Goal: Task Accomplishment & Management: Manage account settings

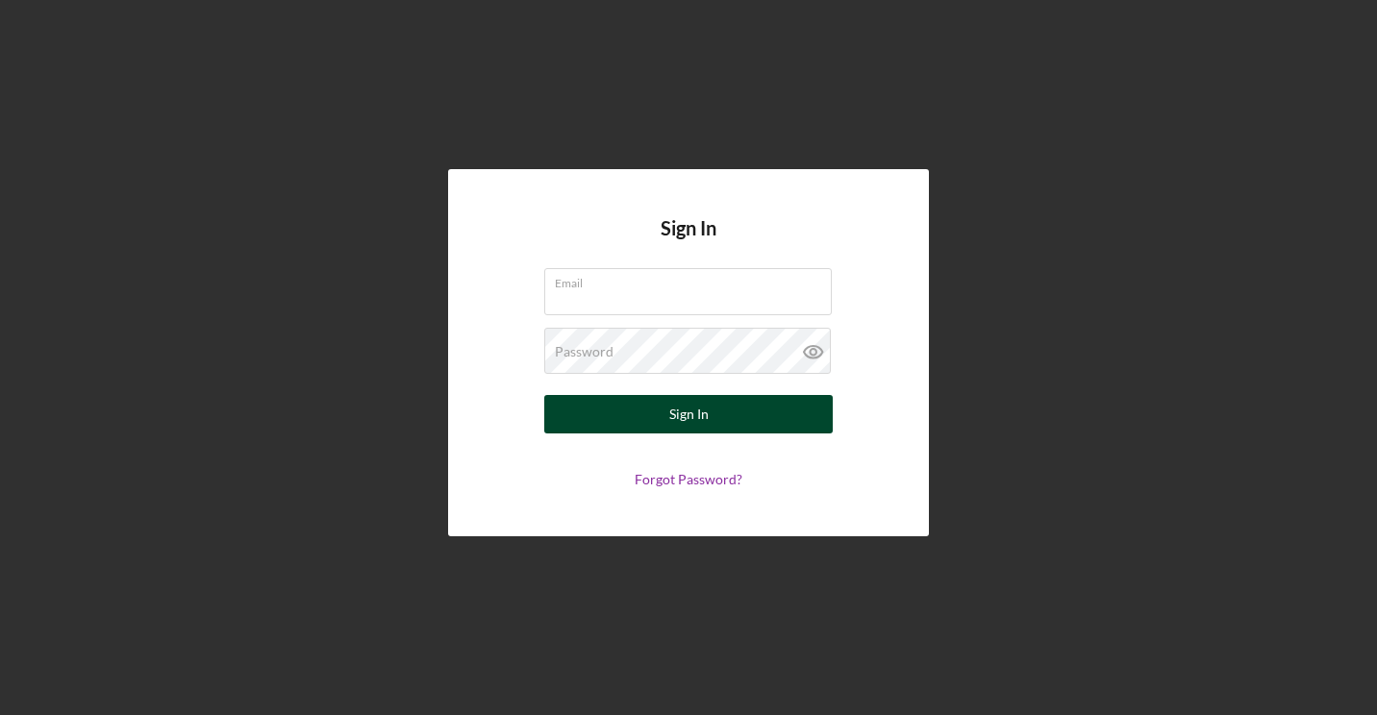
type input "[EMAIL_ADDRESS][DOMAIN_NAME]"
click at [753, 411] on button "Sign In" at bounding box center [688, 414] width 288 height 38
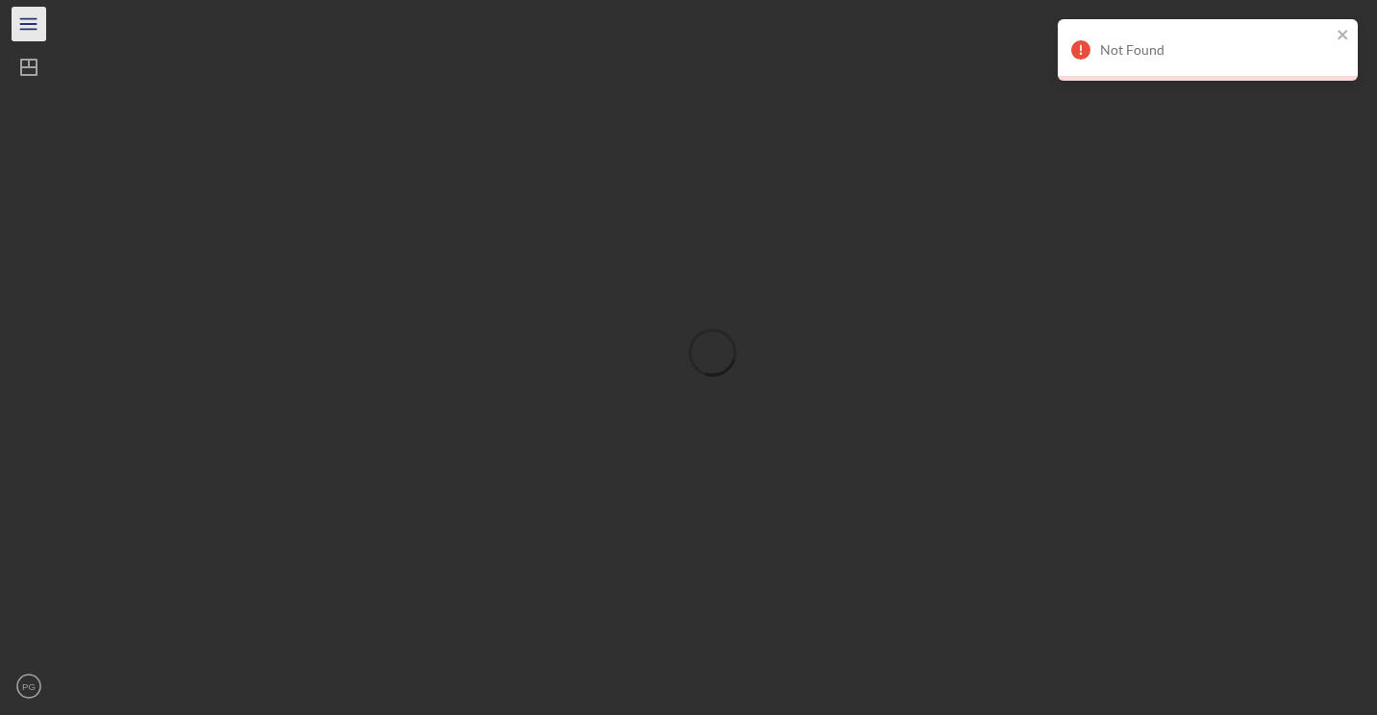
click at [37, 18] on icon "Icon/Menu" at bounding box center [29, 24] width 43 height 43
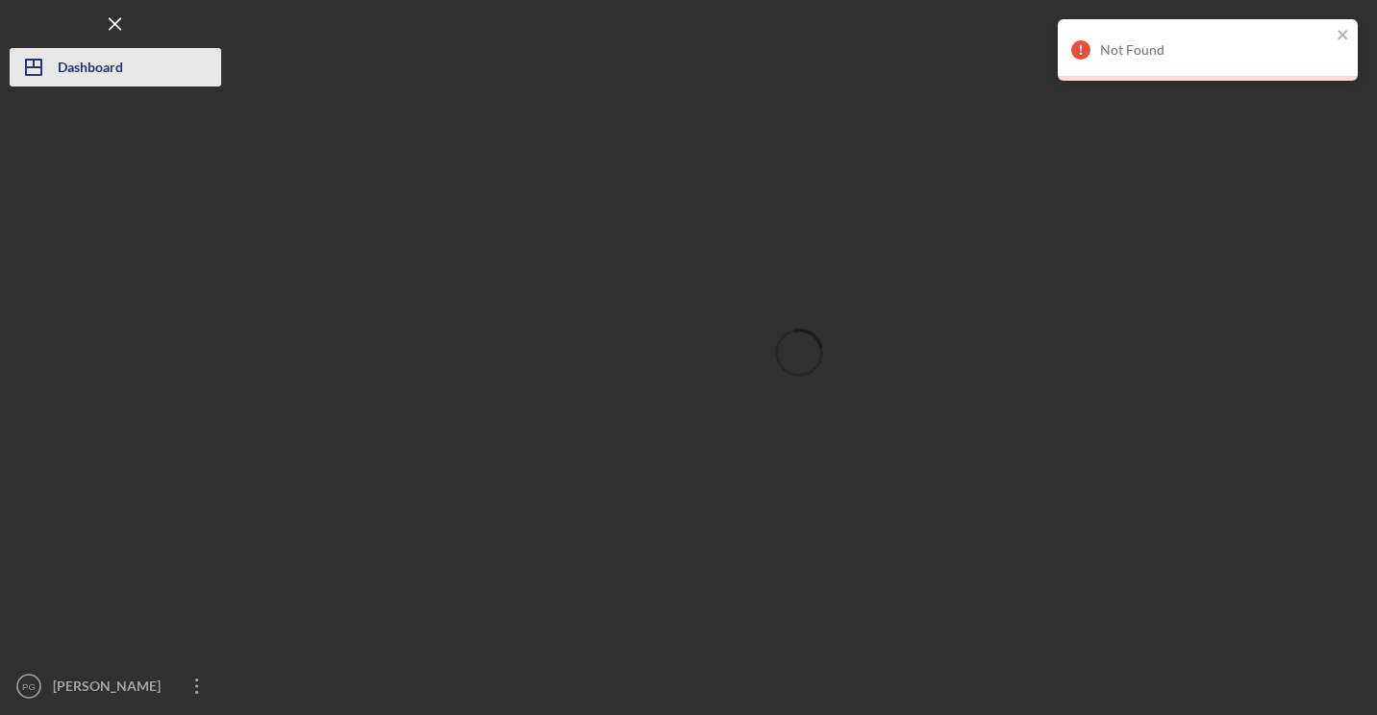
click at [71, 75] on div "Dashboard" at bounding box center [90, 69] width 65 height 43
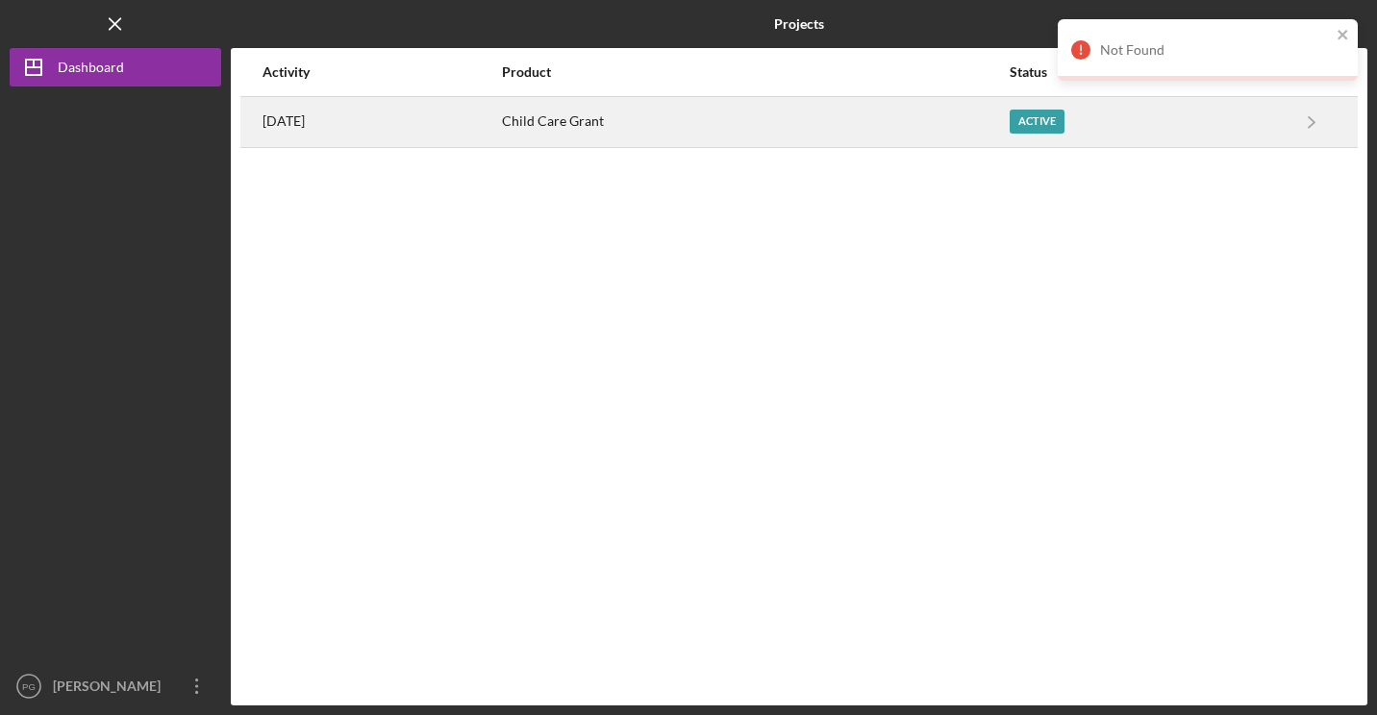
click at [377, 116] on div "[DATE]" at bounding box center [380, 122] width 237 height 48
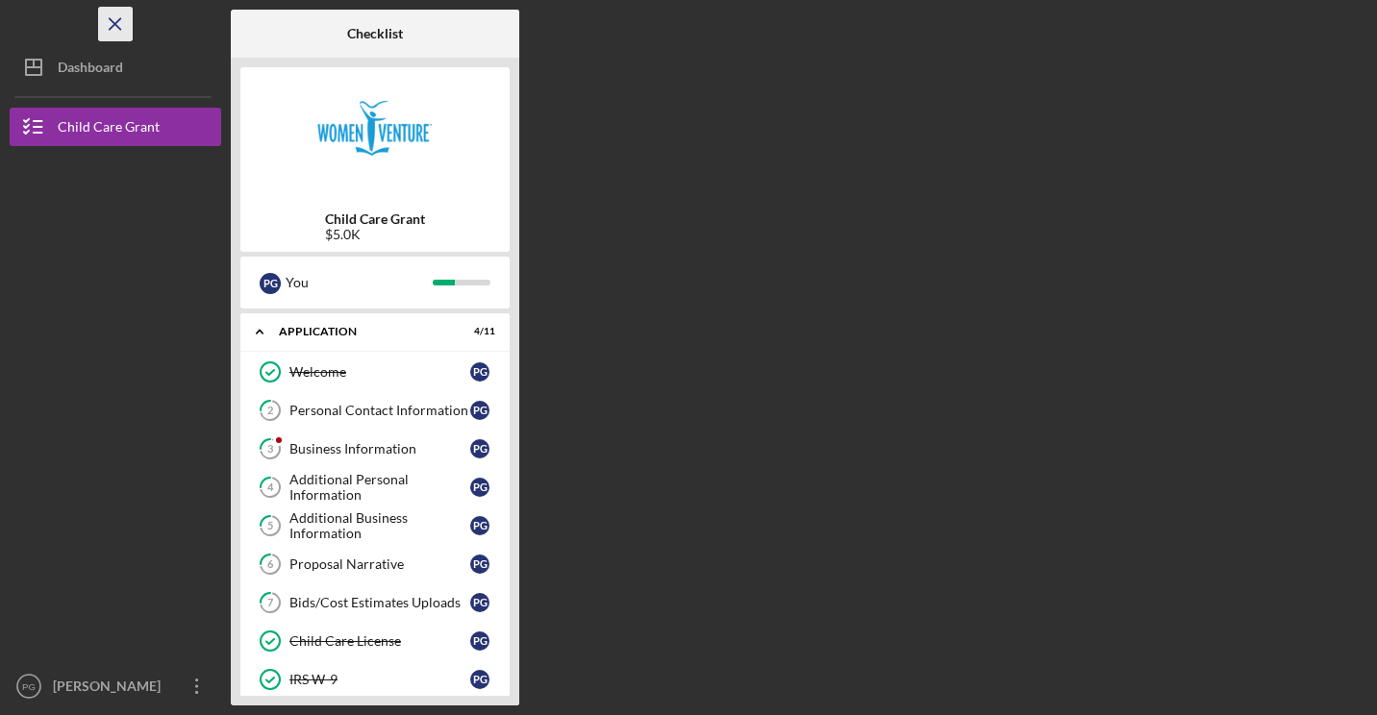
click at [119, 28] on line "button" at bounding box center [115, 23] width 11 height 11
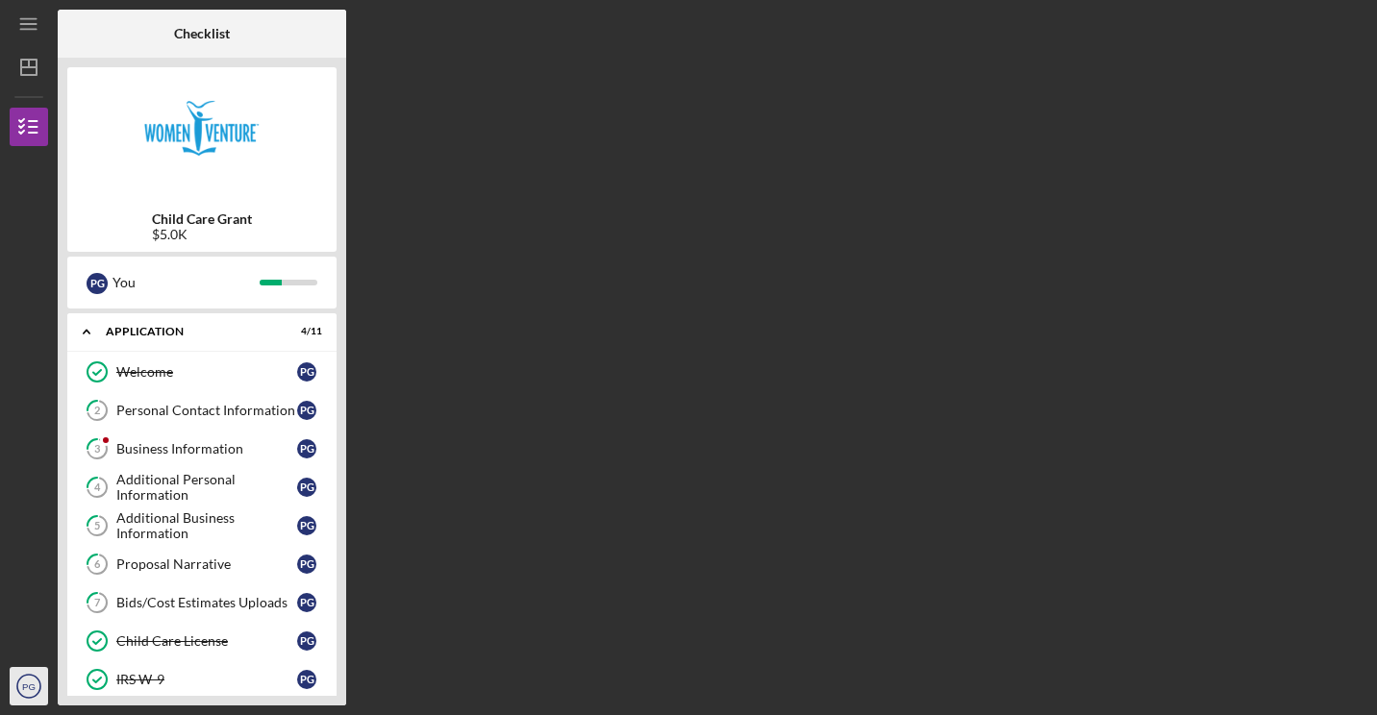
click at [23, 677] on circle "button" at bounding box center [28, 686] width 23 height 23
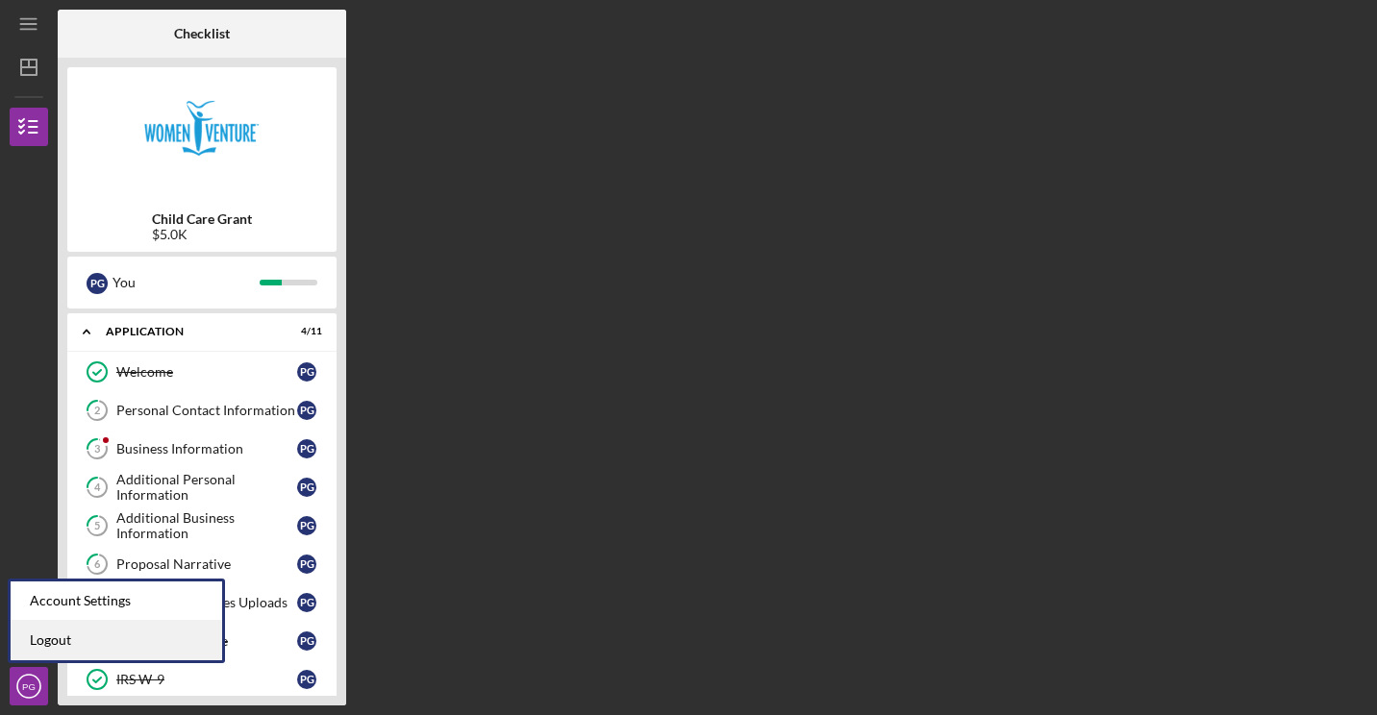
click at [56, 642] on link "Logout" at bounding box center [116, 640] width 211 height 39
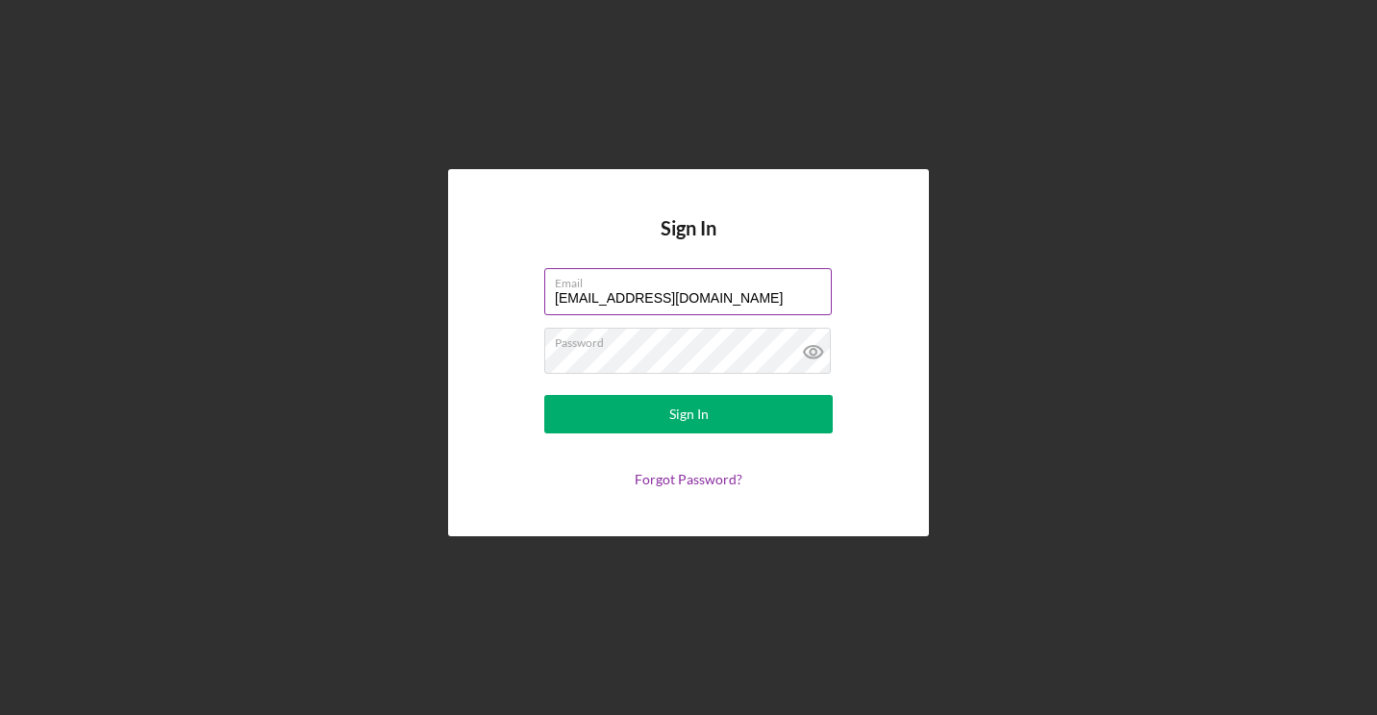
click at [741, 293] on input "[EMAIL_ADDRESS][DOMAIN_NAME]" at bounding box center [687, 291] width 287 height 46
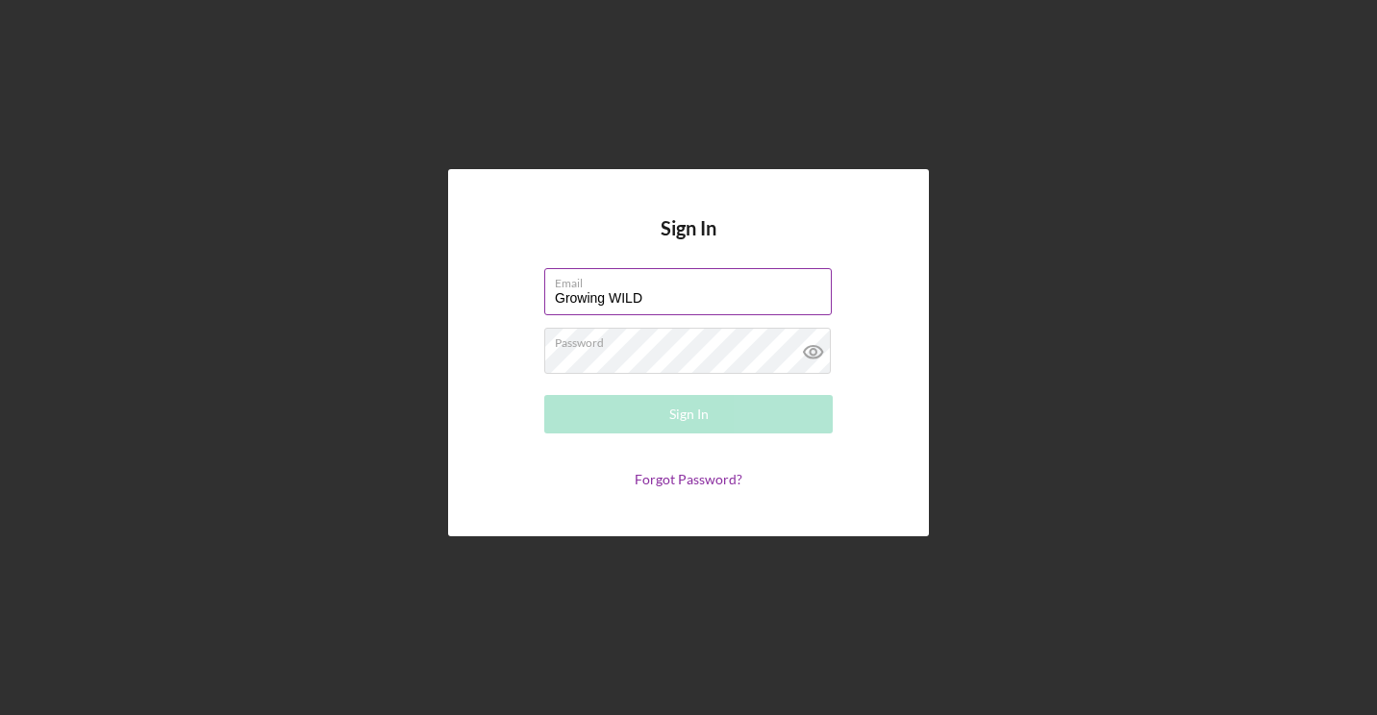
click at [683, 297] on input "Growing WILD" at bounding box center [687, 291] width 287 height 46
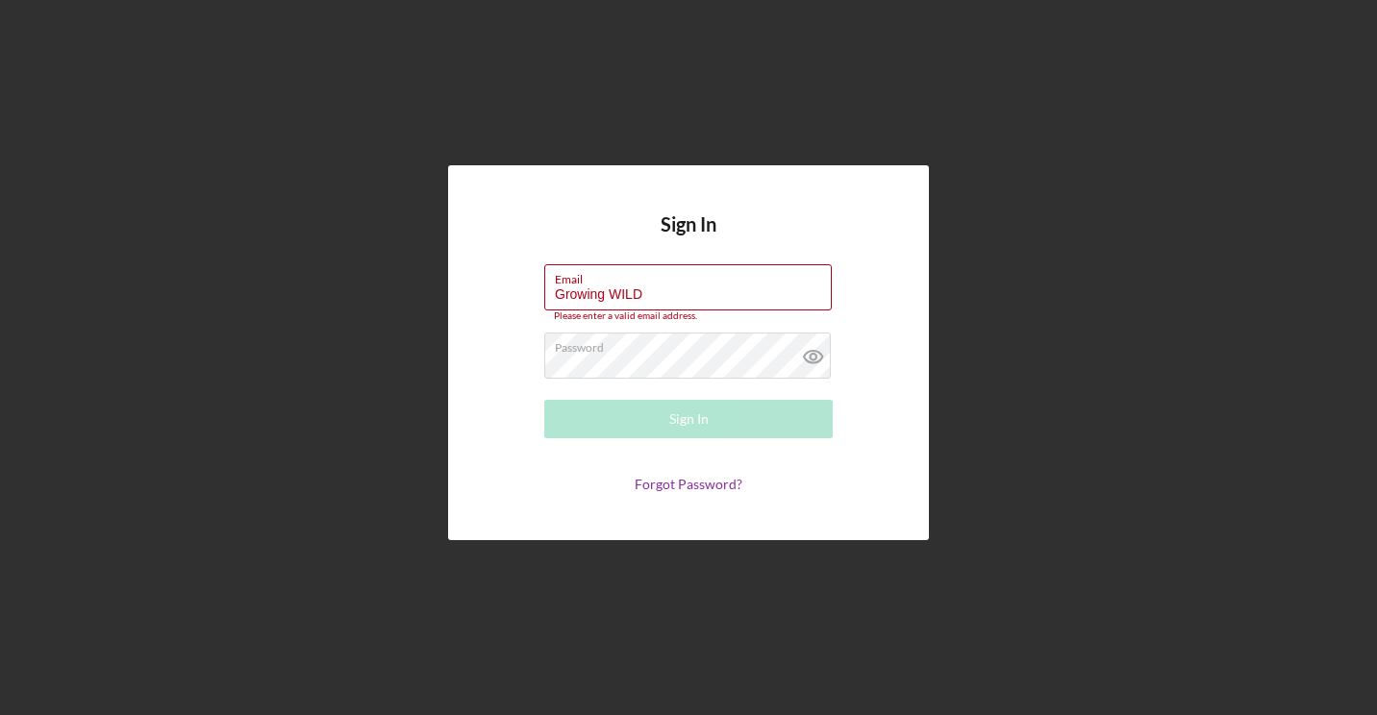
click at [1115, 210] on div "Sign In Email Growing WILD Please enter a valid email address. Password Sign In…" at bounding box center [688, 353] width 1357 height 706
drag, startPoint x: 674, startPoint y: 283, endPoint x: 498, endPoint y: 256, distance: 178.0
click at [498, 256] on div "Sign In Email Growing WILD Please enter a valid email address. Password Sign In…" at bounding box center [688, 353] width 481 height 376
click at [664, 298] on input "Growing WILD" at bounding box center [687, 287] width 287 height 46
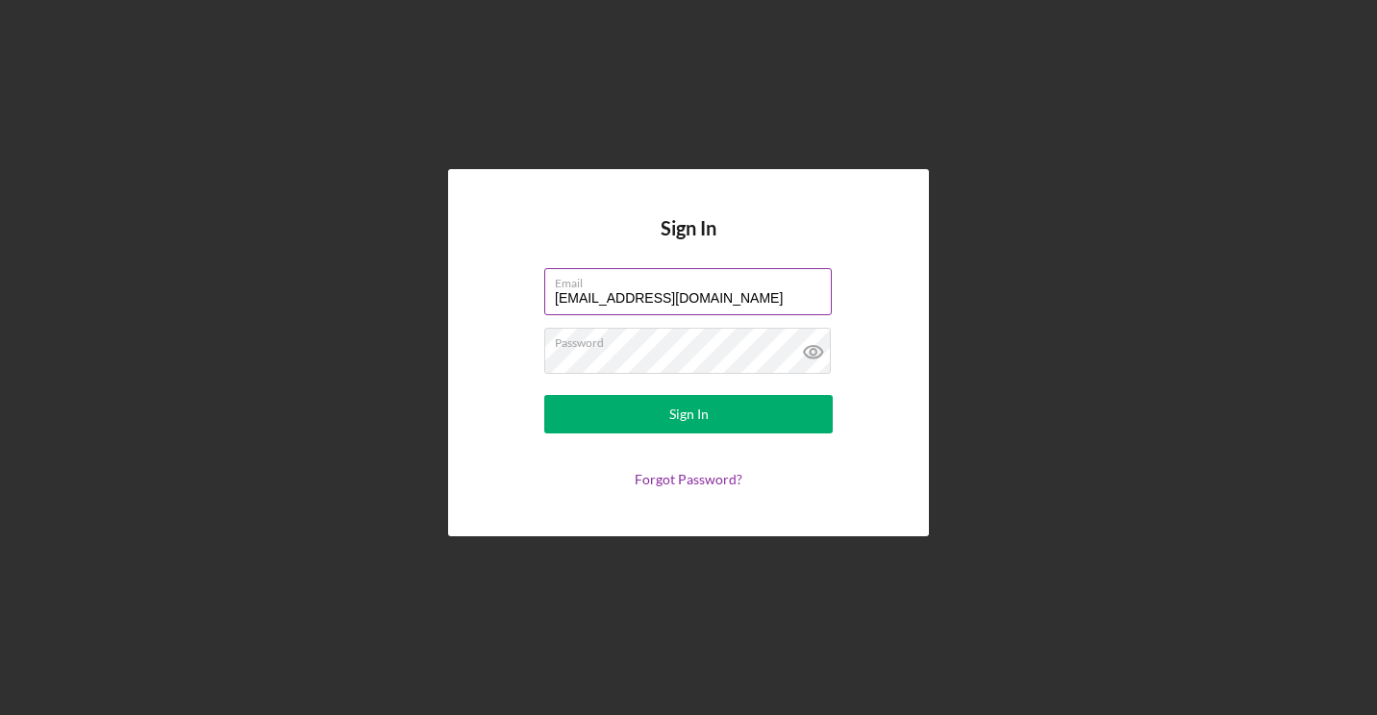
type input "[EMAIL_ADDRESS][DOMAIN_NAME]"
click at [544, 395] on button "Sign In" at bounding box center [688, 414] width 288 height 38
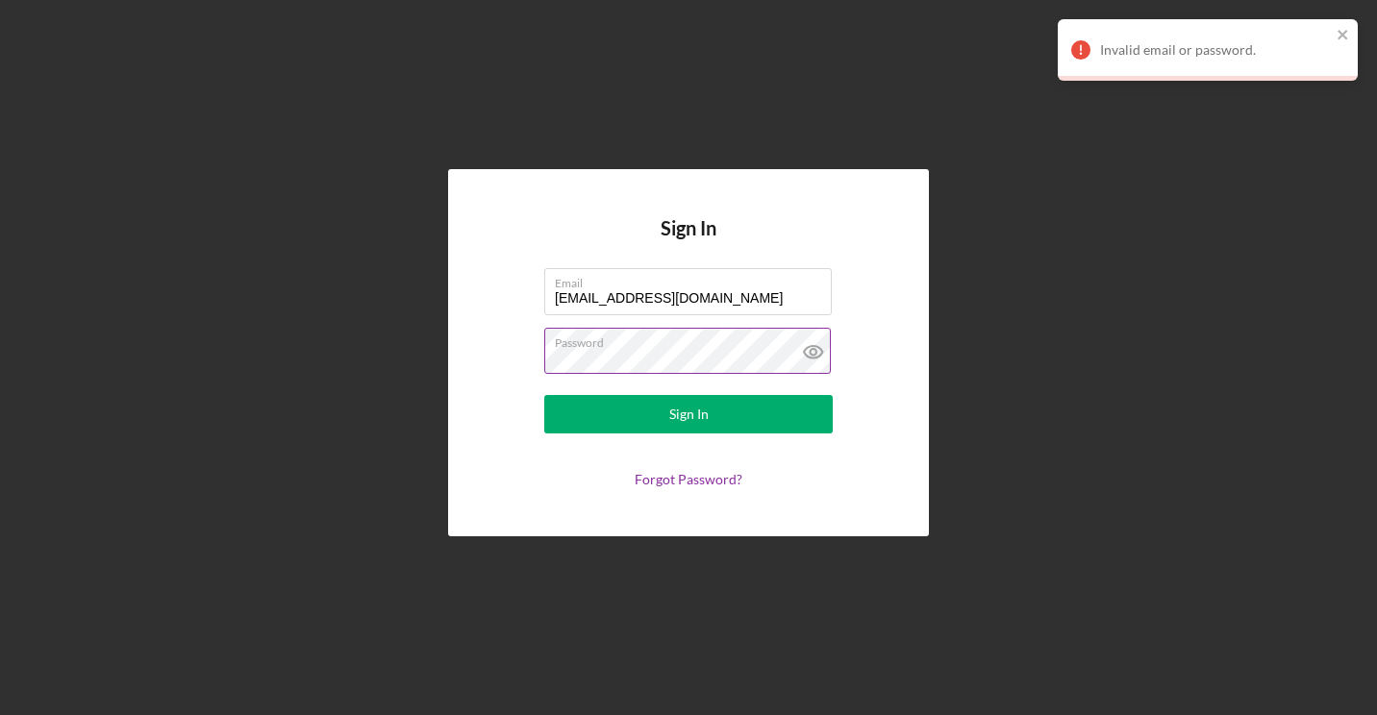
click at [544, 395] on button "Sign In" at bounding box center [688, 414] width 288 height 38
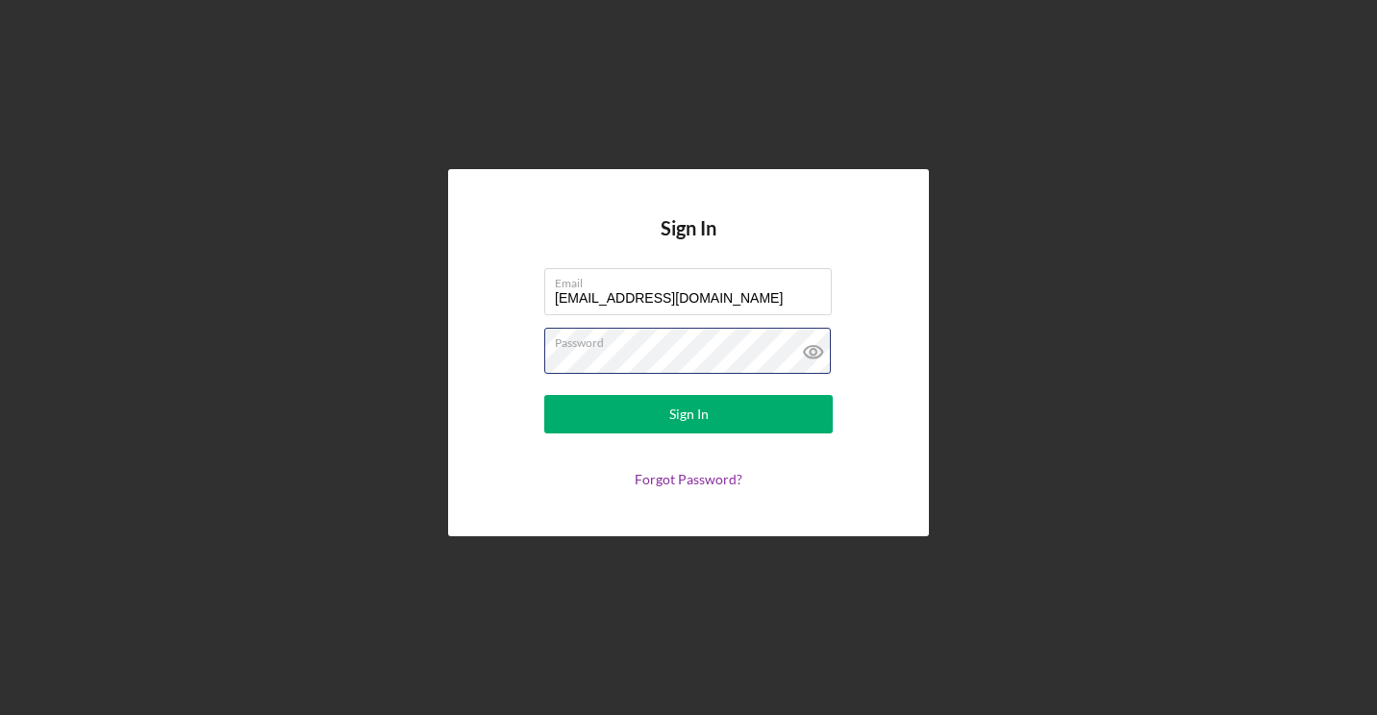
click at [544, 395] on button "Sign In" at bounding box center [688, 414] width 288 height 38
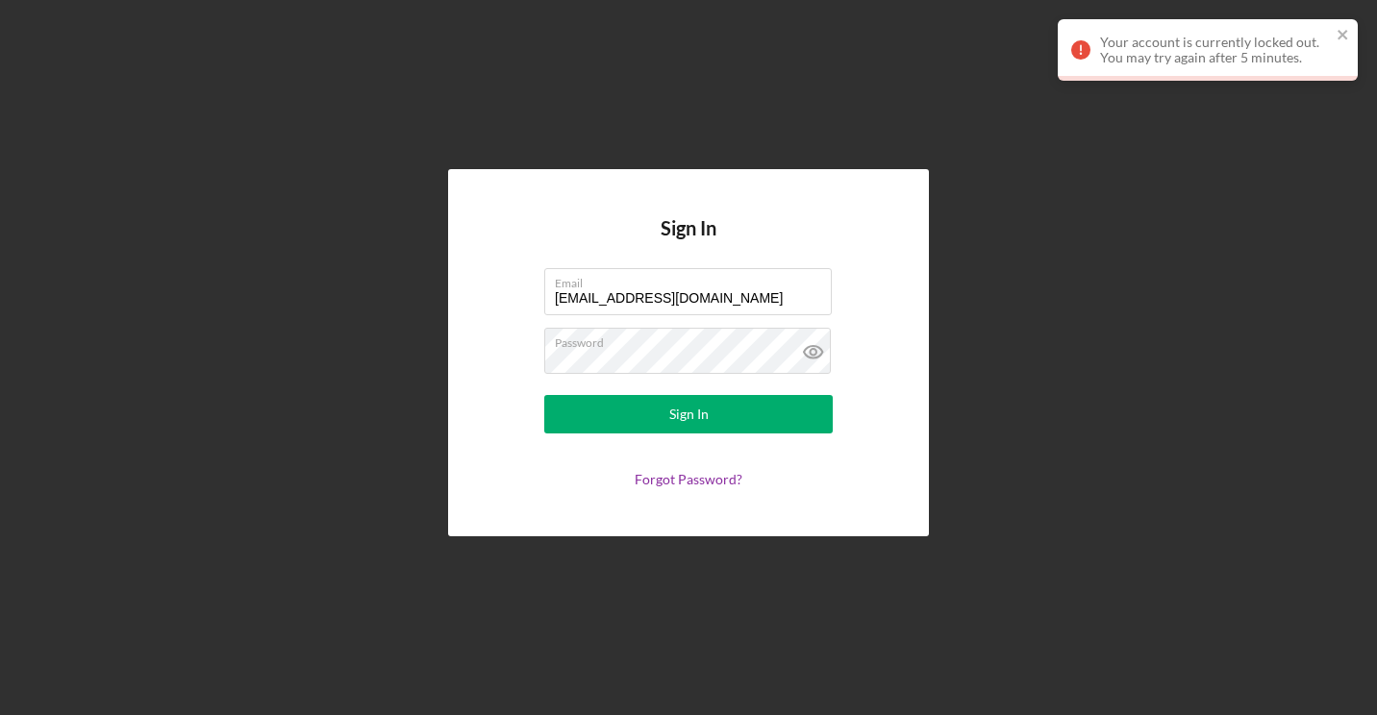
click at [674, 488] on div "Sign In Email [EMAIL_ADDRESS][DOMAIN_NAME] Password Sign In Forgot Password?" at bounding box center [688, 352] width 481 height 366
click at [674, 475] on link "Forgot Password?" at bounding box center [688, 479] width 108 height 16
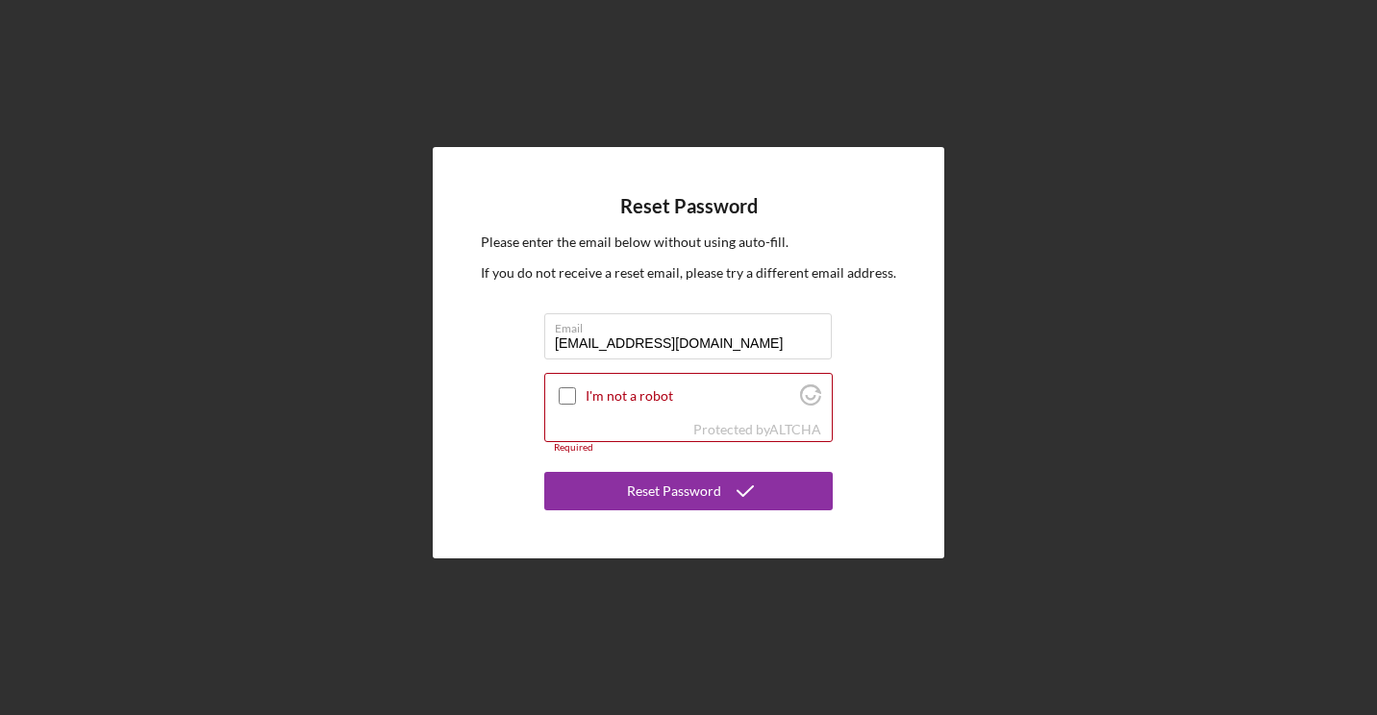
type input "[EMAIL_ADDRESS][DOMAIN_NAME]"
click at [560, 392] on input "I'm not a robot" at bounding box center [567, 395] width 17 height 17
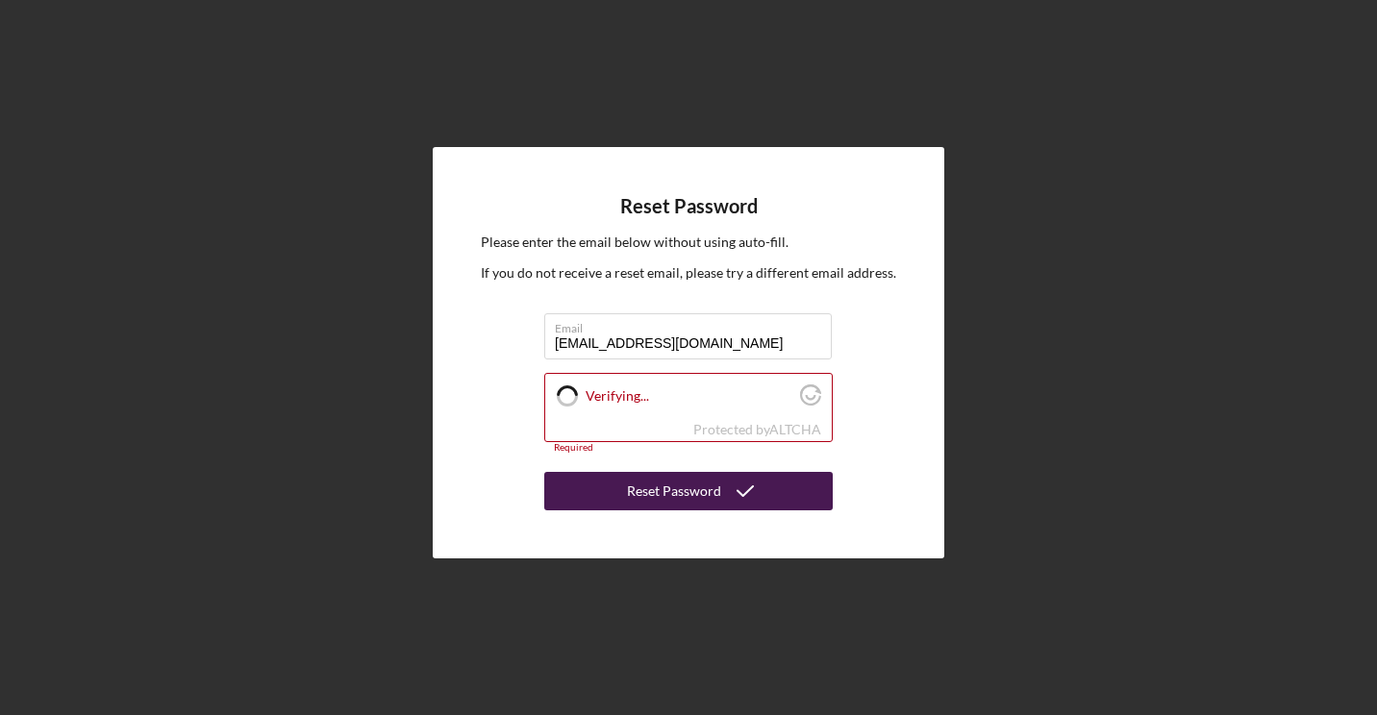
checkbox input "true"
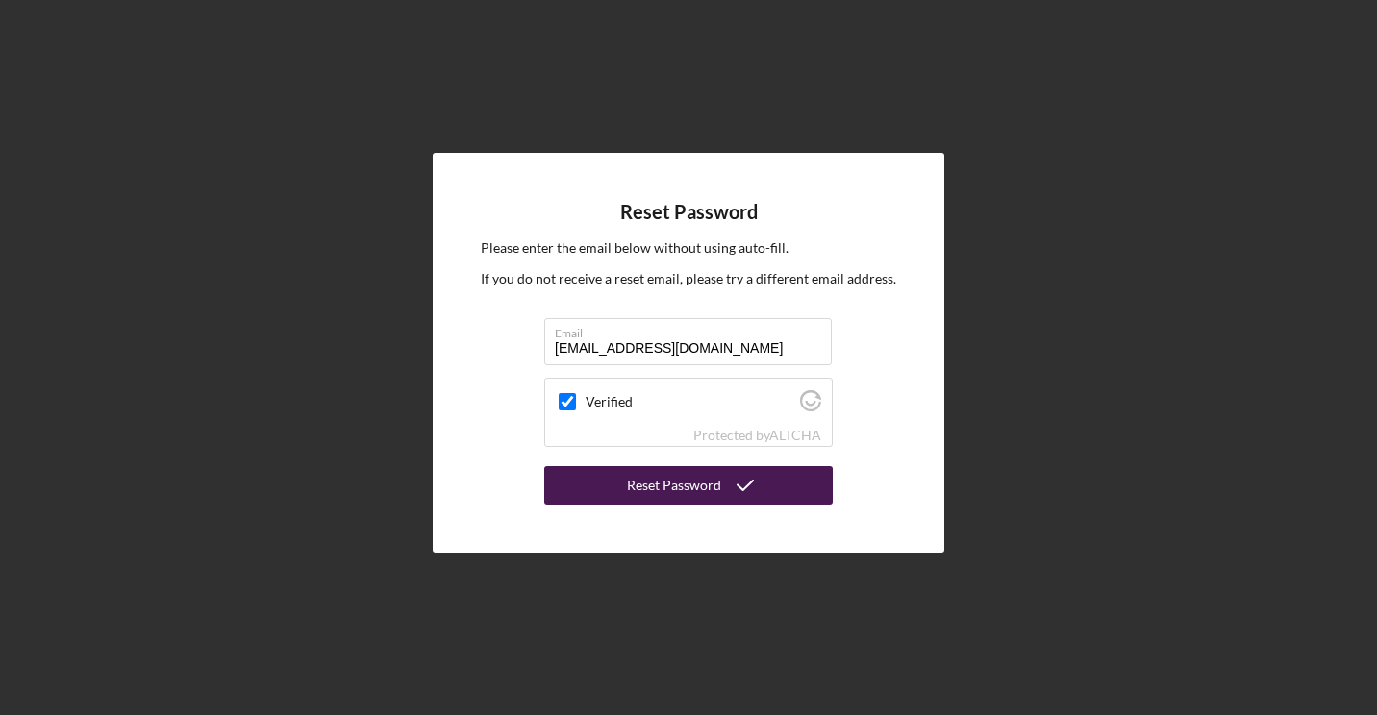
click at [648, 497] on div "Reset Password" at bounding box center [674, 485] width 94 height 38
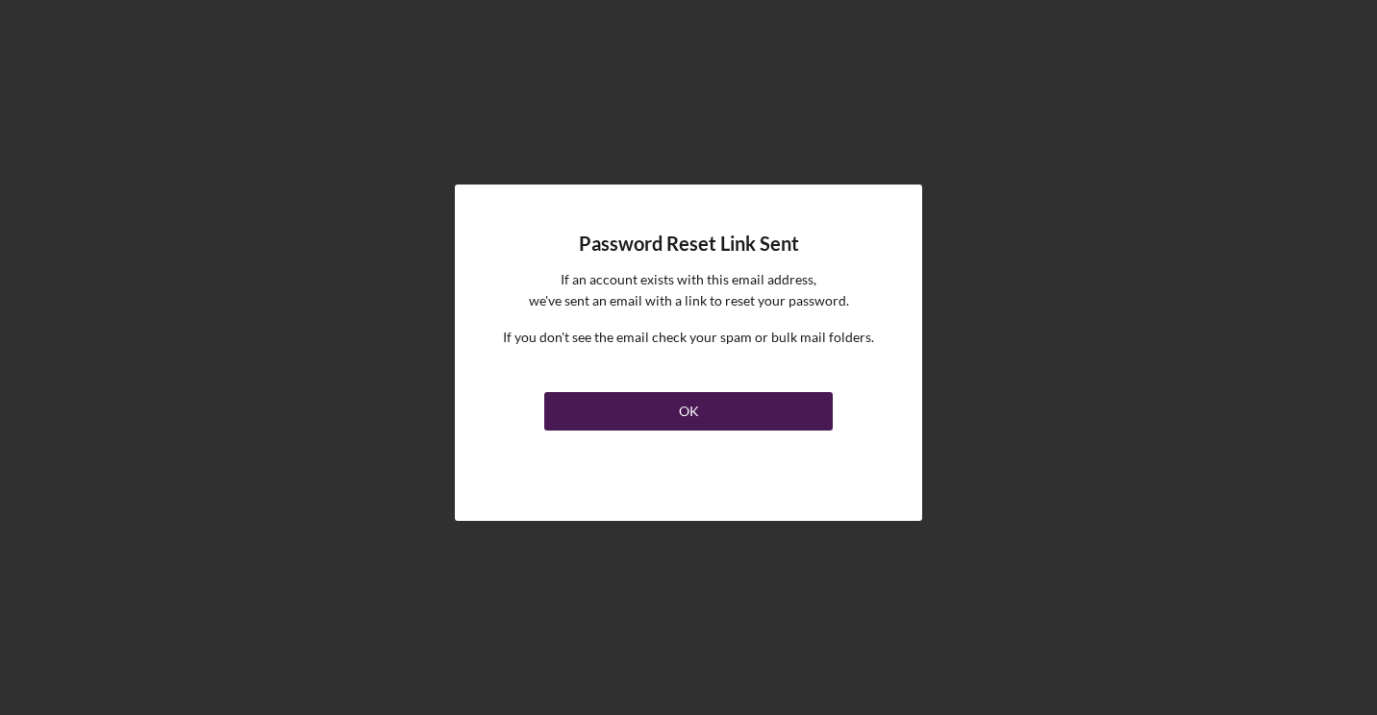
click at [682, 411] on div "OK" at bounding box center [689, 411] width 20 height 38
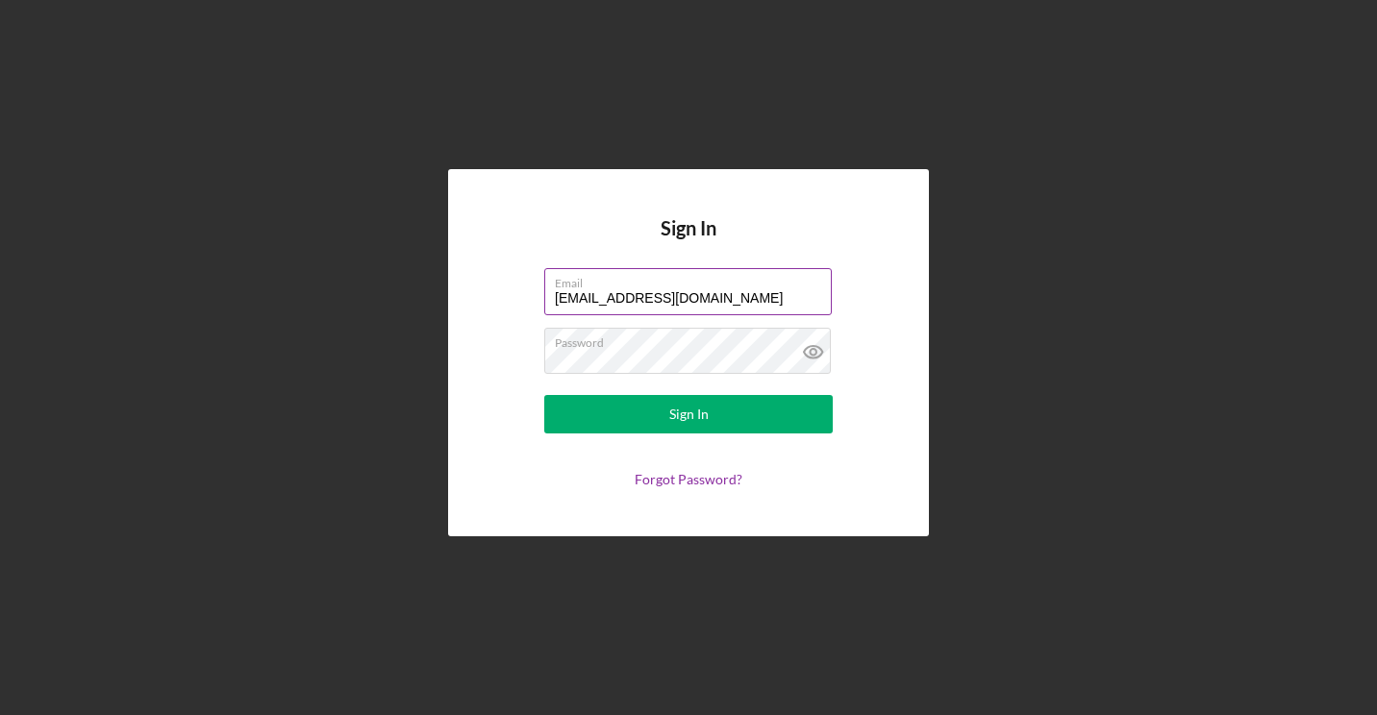
click at [648, 294] on input "[EMAIL_ADDRESS][DOMAIN_NAME]" at bounding box center [687, 291] width 287 height 46
drag, startPoint x: 611, startPoint y: 300, endPoint x: 519, endPoint y: 292, distance: 92.6
click at [519, 292] on form "Email [EMAIL_ADDRESS][DOMAIN_NAME] Password Sign In Forgot Password?" at bounding box center [688, 377] width 385 height 219
type input "[EMAIL_ADDRESS][DOMAIN_NAME]"
click at [544, 395] on button "Sign In" at bounding box center [688, 414] width 288 height 38
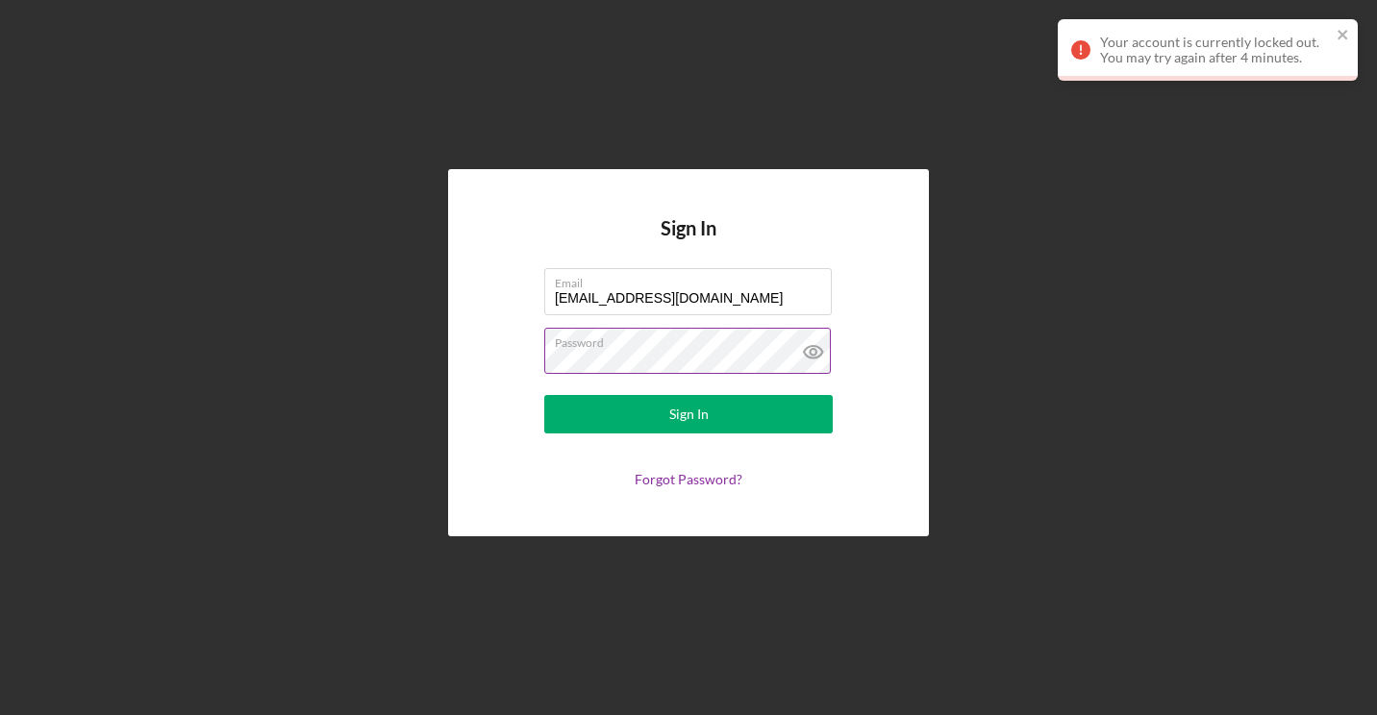
click at [809, 351] on icon at bounding box center [812, 352] width 6 height 6
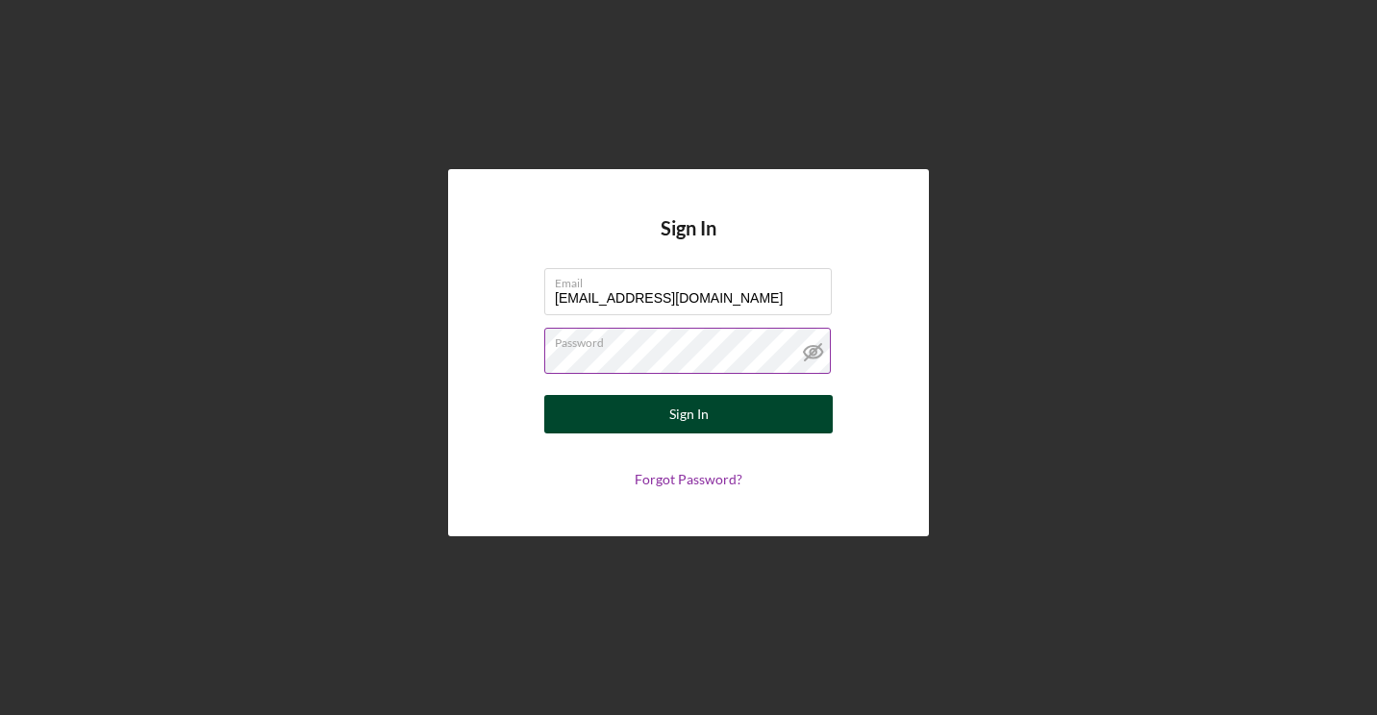
click at [666, 410] on button "Sign In" at bounding box center [688, 414] width 288 height 38
